Goal: Information Seeking & Learning: Learn about a topic

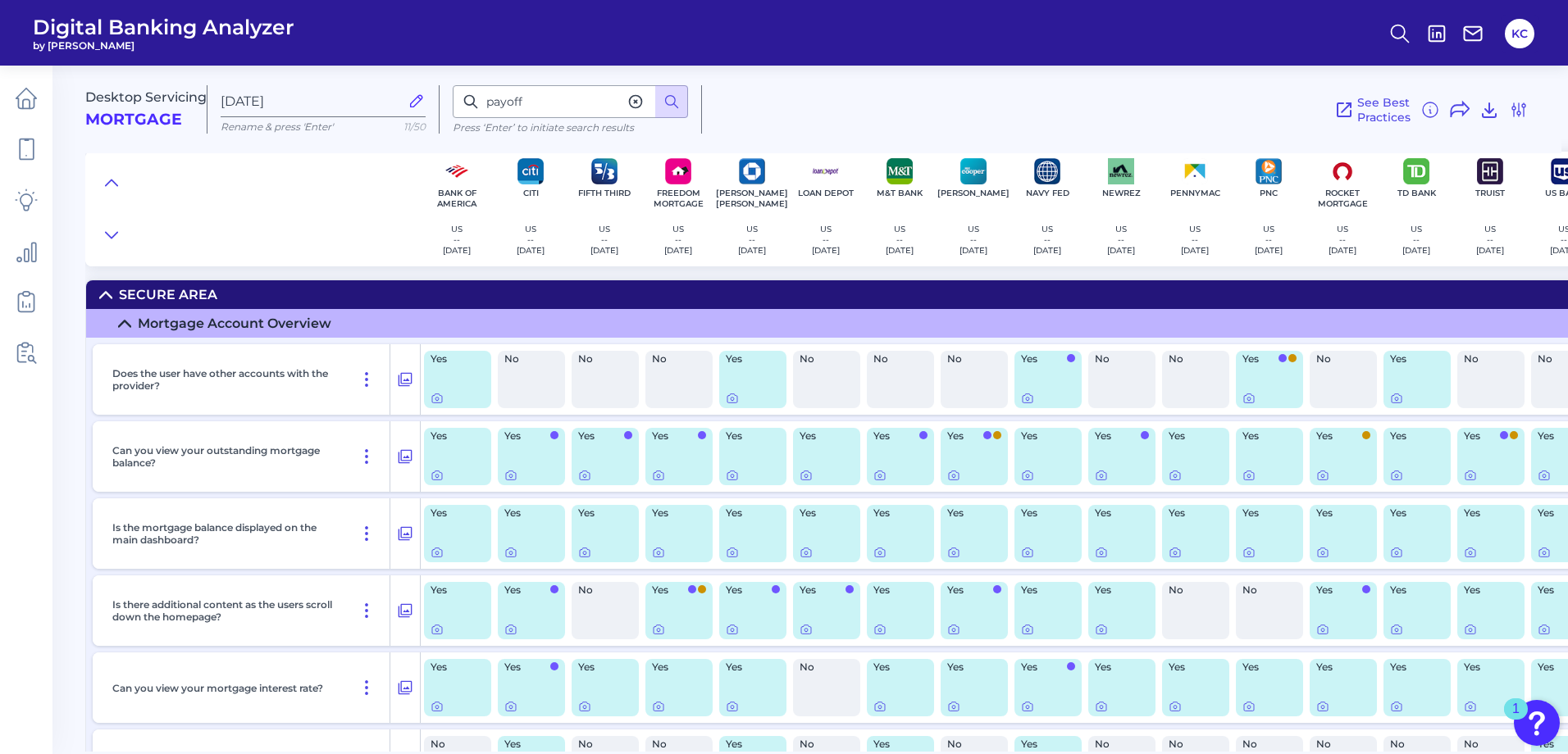
scroll to position [75, 0]
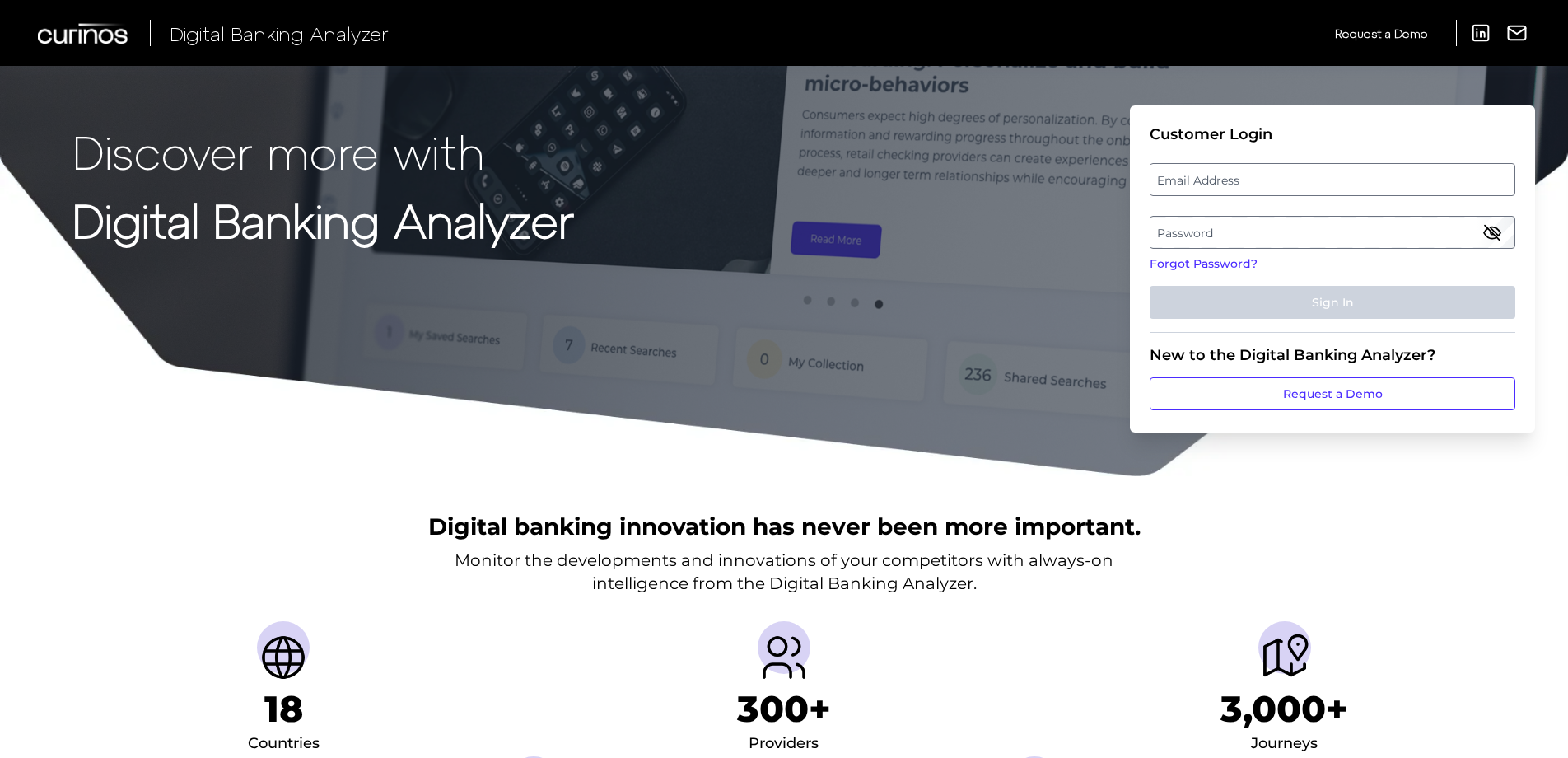
click at [1243, 183] on label "Email Address" at bounding box center [1332, 179] width 363 height 29
click at [1243, 183] on input "email" at bounding box center [1332, 179] width 366 height 33
type input "kristine.w.clark@wellsfargo.com"
click at [1236, 219] on label "Password" at bounding box center [1332, 233] width 363 height 29
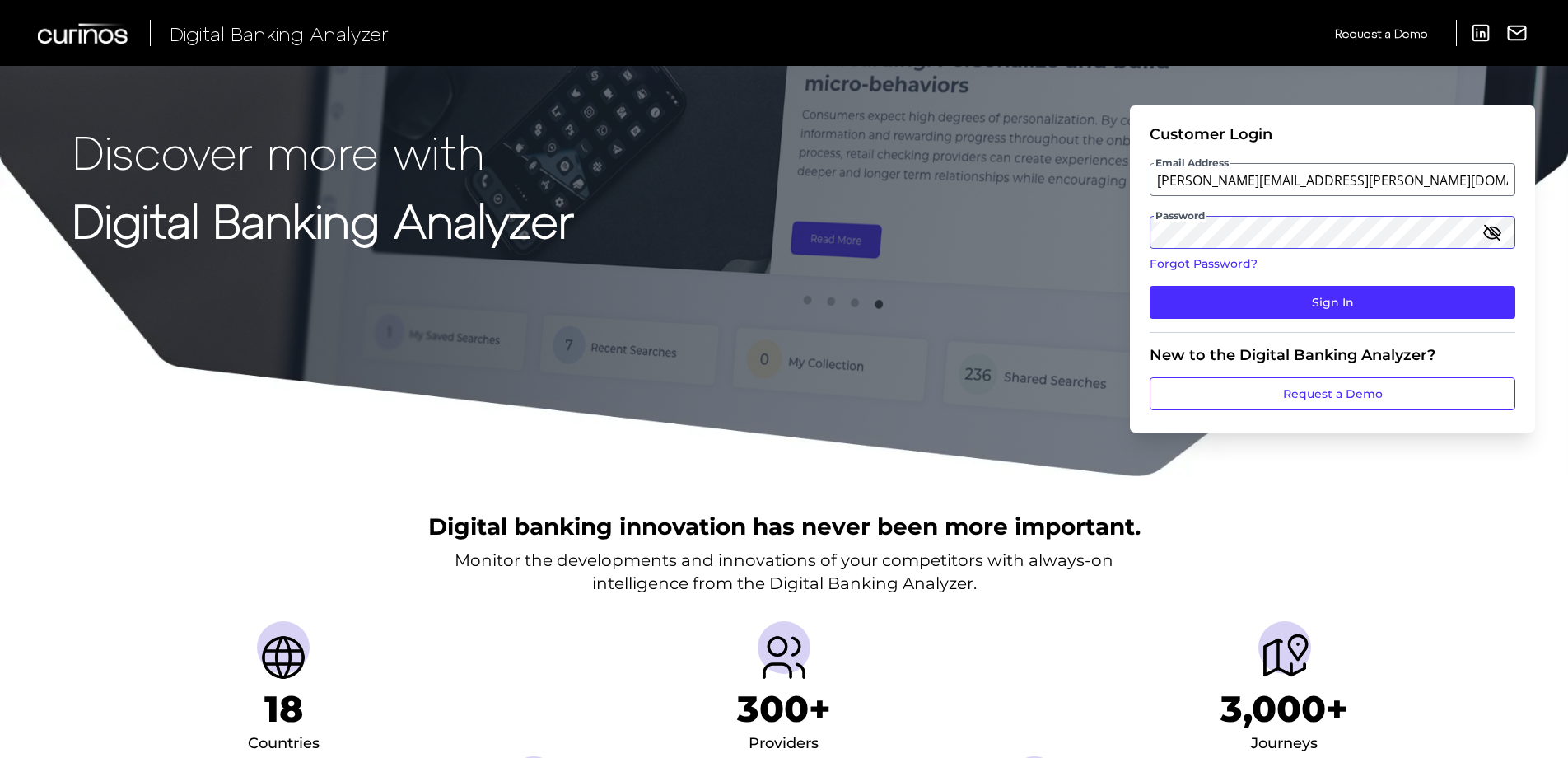
click at [1150, 286] on button "Sign In" at bounding box center [1332, 302] width 366 height 33
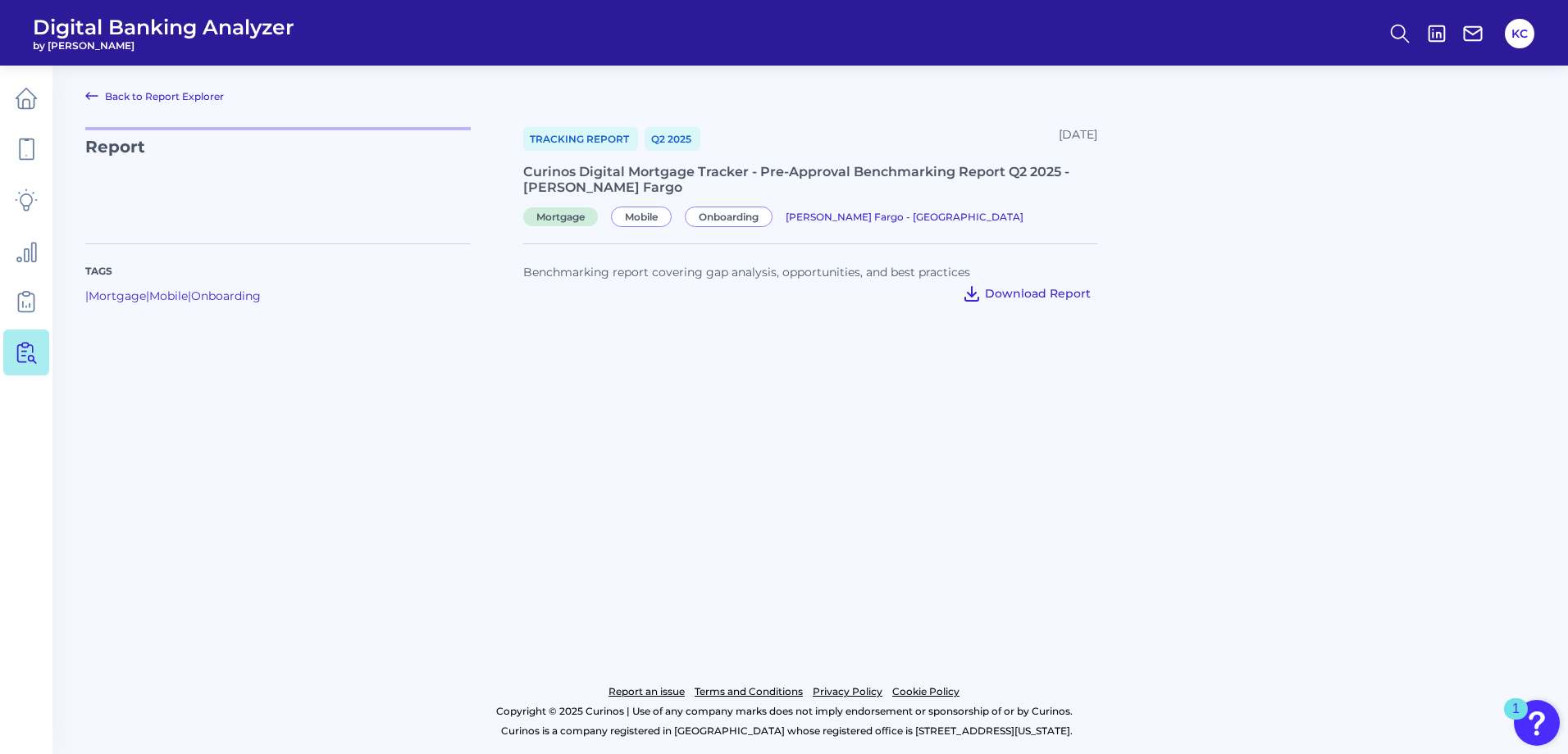
click at [1042, 289] on span "Download Report" at bounding box center [1037, 293] width 105 height 15
click at [893, 561] on main "Back to Report Explorer Report Tracking Report Q2 2025 August 14, 2025 Curinos …" at bounding box center [784, 377] width 1568 height 754
